Goal: Navigation & Orientation: Find specific page/section

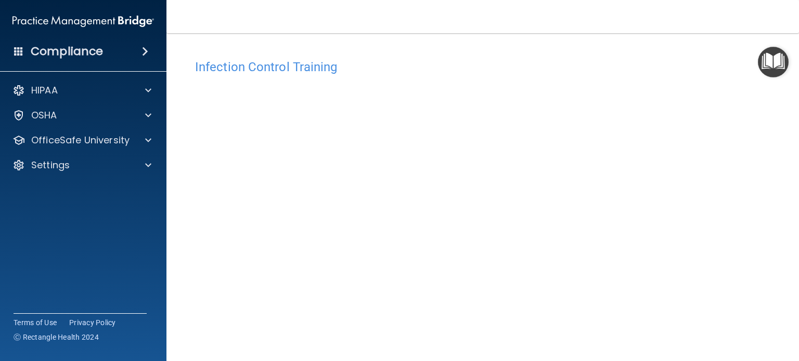
scroll to position [66, 0]
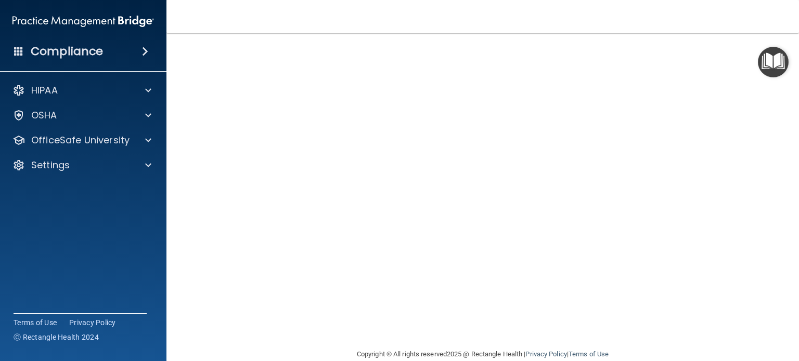
click at [517, 20] on nav "Toggle navigation Andrea Clark-Allen [EMAIL_ADDRESS][PERSON_NAME][DOMAIN_NAME] …" at bounding box center [482, 16] width 632 height 33
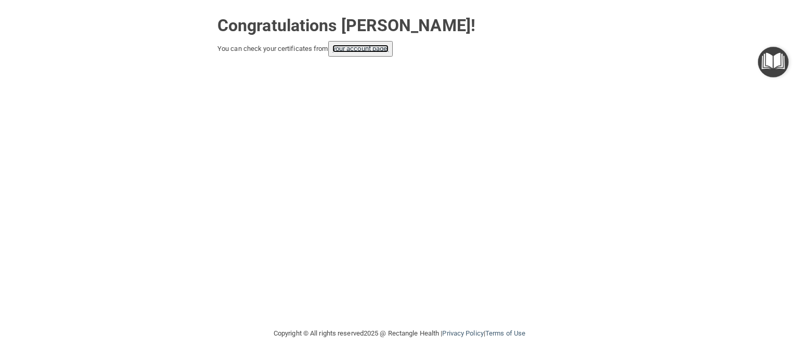
click at [368, 47] on link "your account page!" at bounding box center [360, 49] width 57 height 8
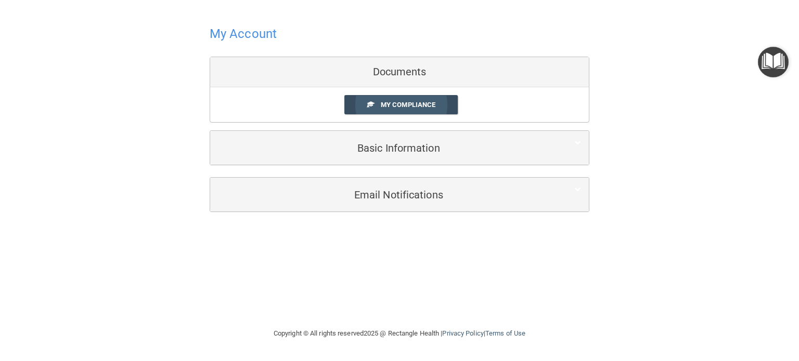
click at [383, 101] on span "My Compliance" at bounding box center [408, 105] width 55 height 8
